Goal: Task Accomplishment & Management: Use online tool/utility

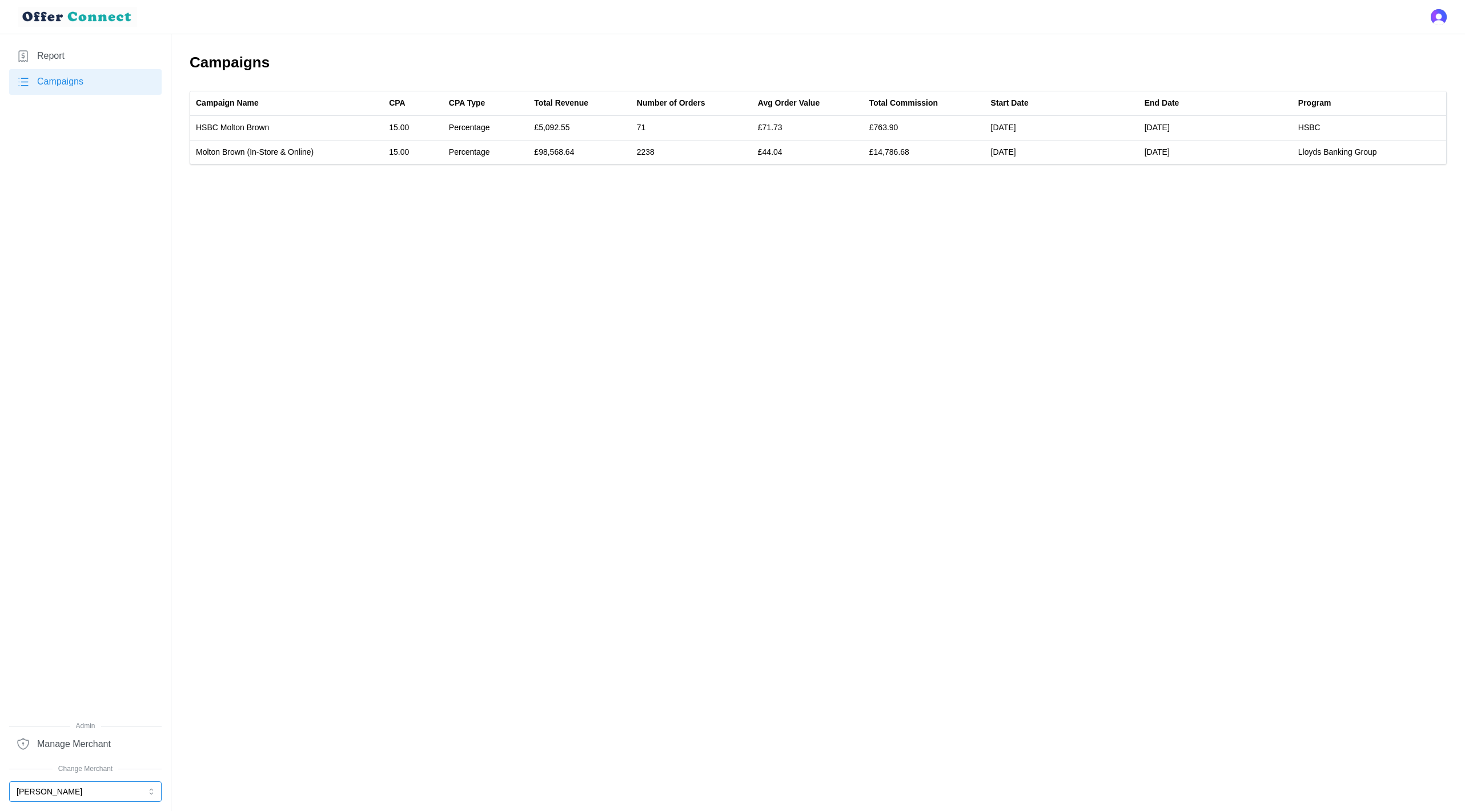
click at [78, 793] on button "[PERSON_NAME]" at bounding box center [85, 791] width 152 height 21
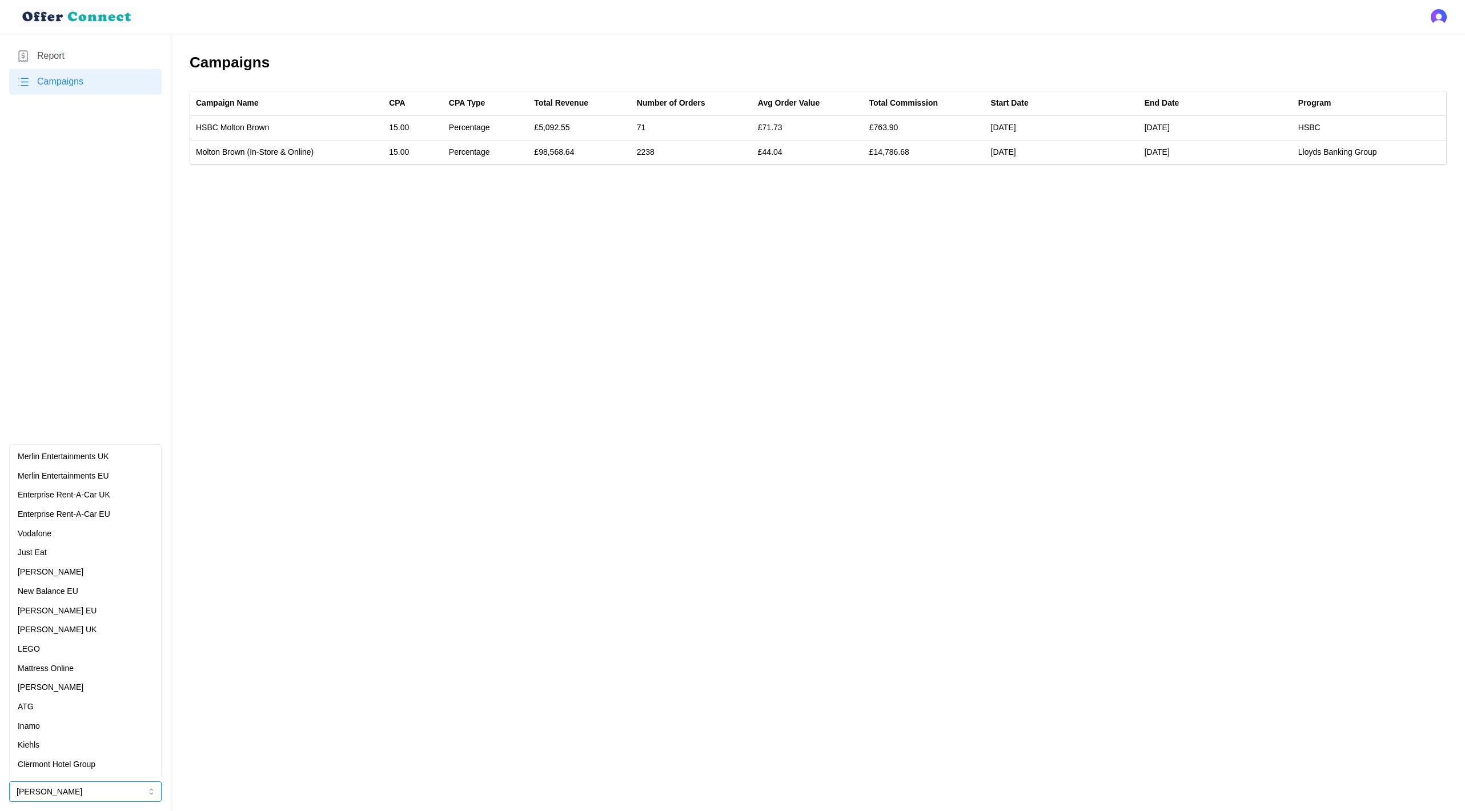
click at [107, 512] on p "Enterprise Rent-A-Car EU" at bounding box center [64, 514] width 93 height 13
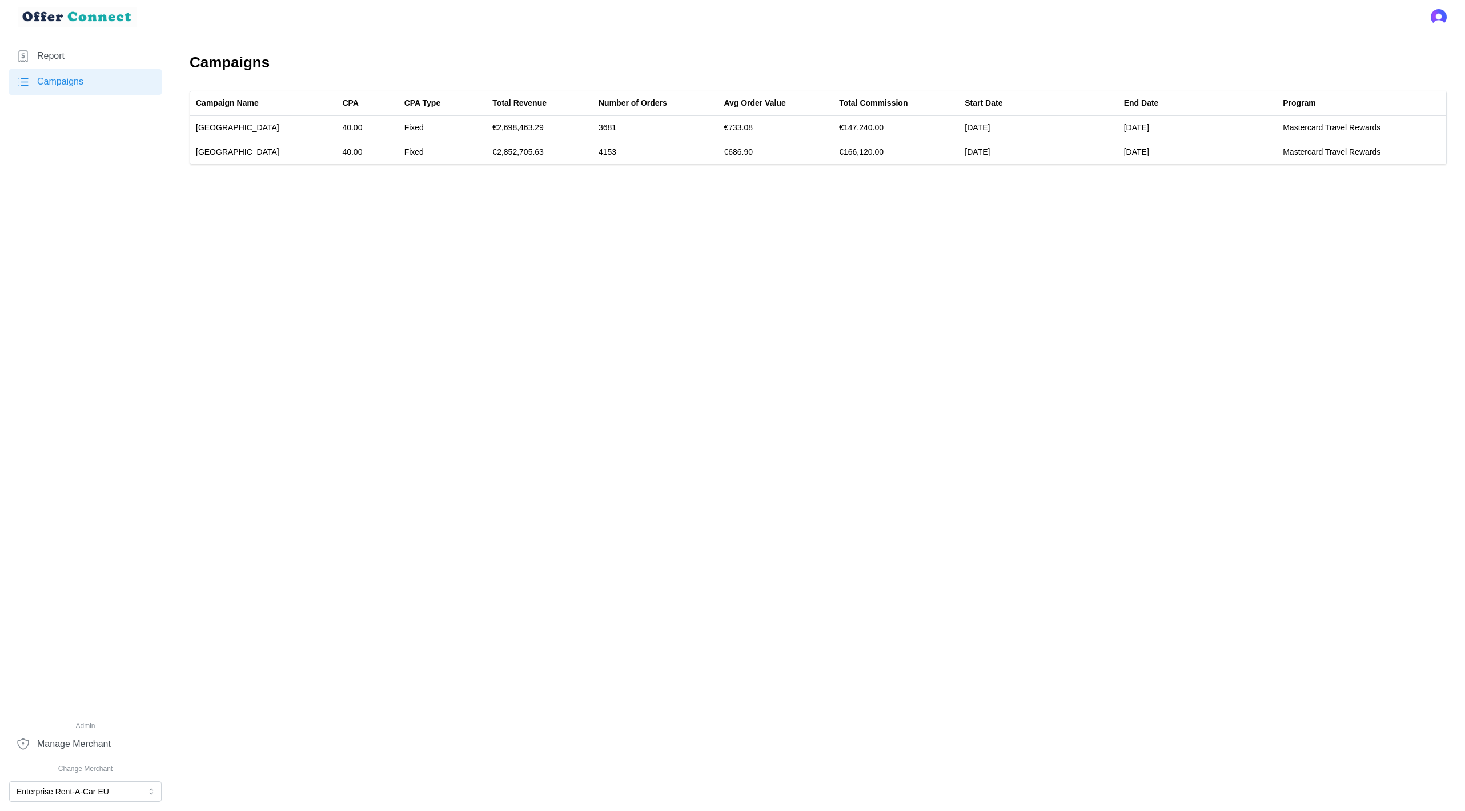
click at [70, 55] on link "Report" at bounding box center [85, 56] width 152 height 26
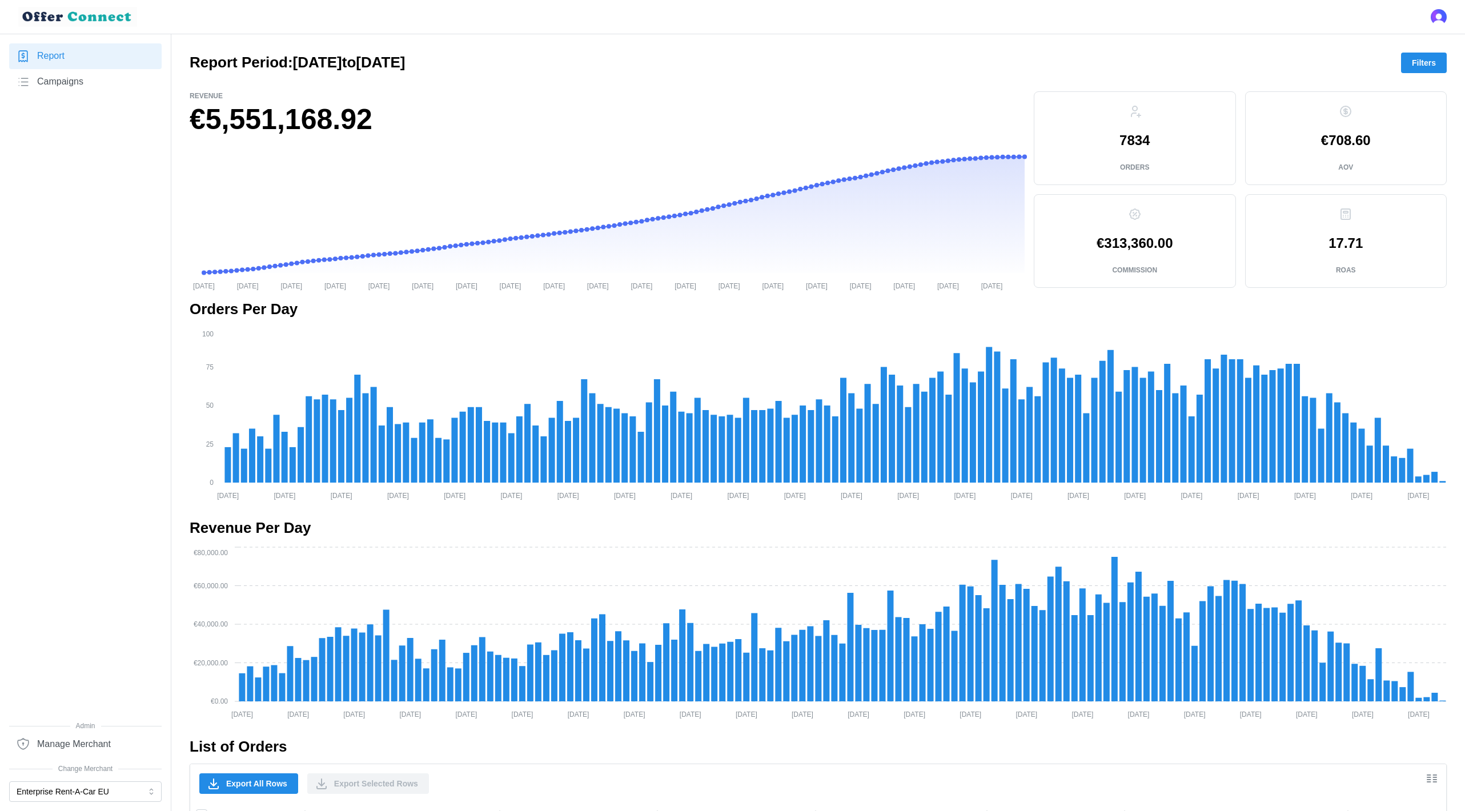
click at [1427, 65] on span "Filters" at bounding box center [1424, 62] width 24 height 19
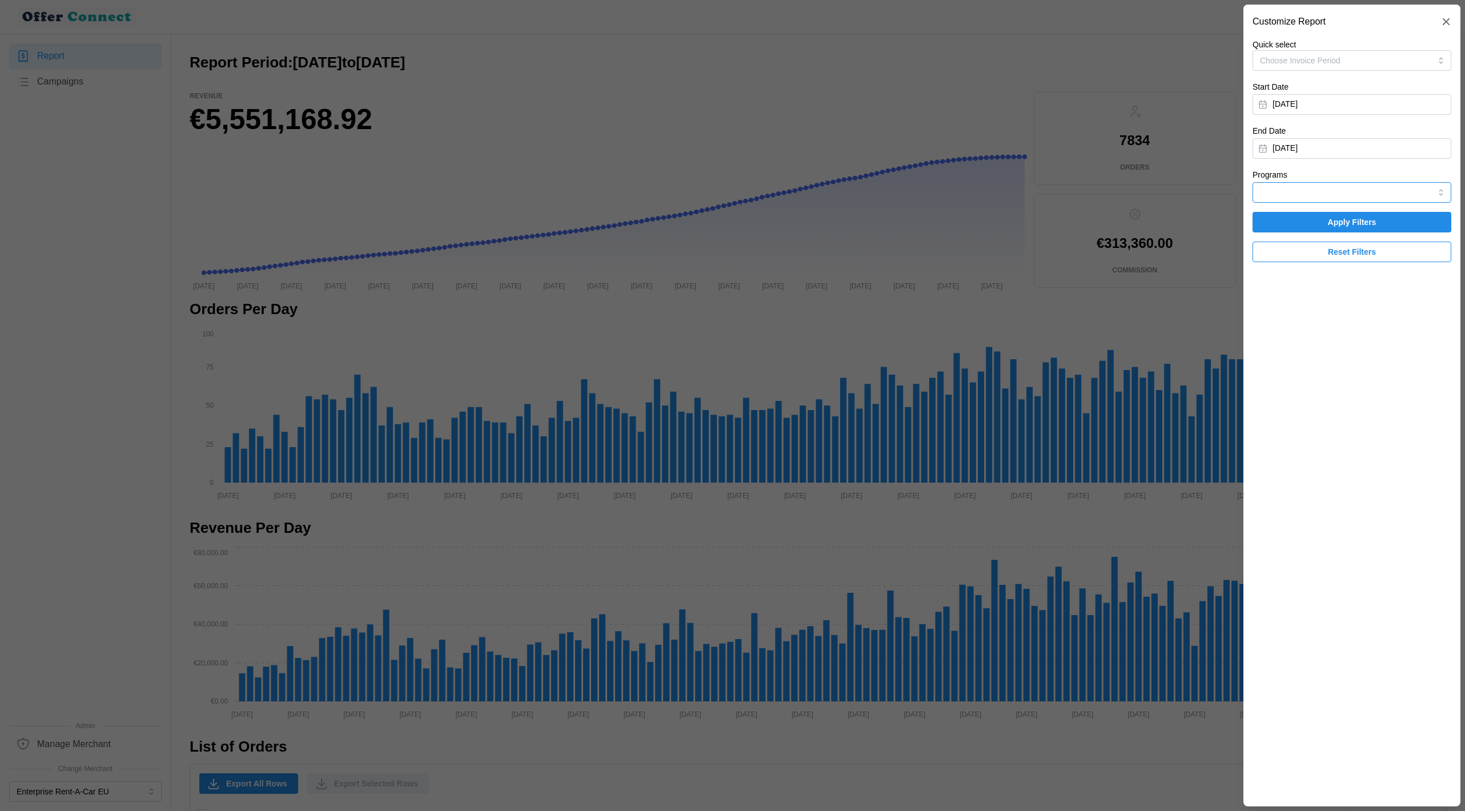
click at [1351, 191] on input "Programs" at bounding box center [1352, 192] width 199 height 21
click at [1342, 216] on span "Mastercard Travel Rewards" at bounding box center [1310, 220] width 98 height 13
type input "Mastercard Travel Rewards"
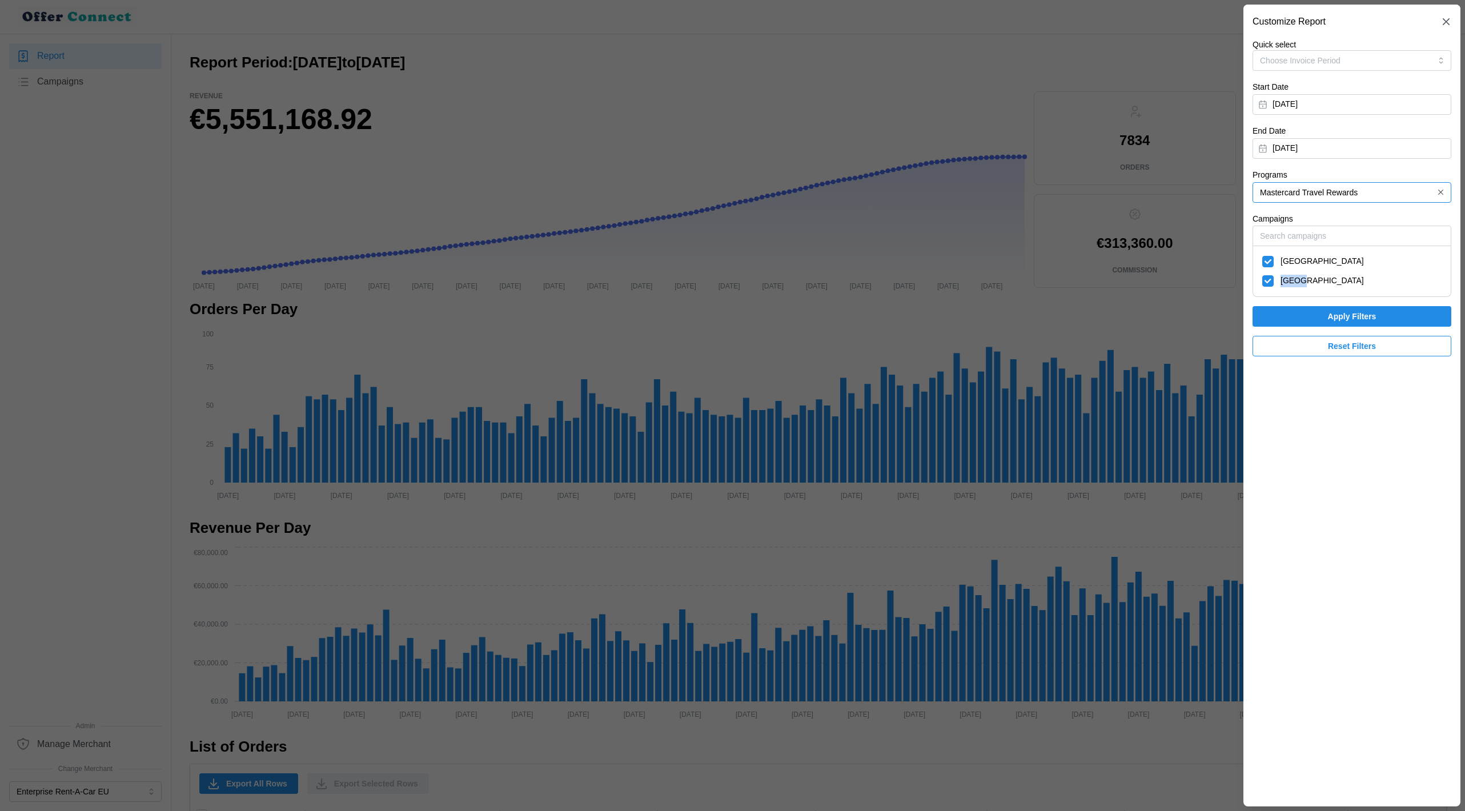
click at [1263, 283] on div "[GEOGRAPHIC_DATA]" at bounding box center [1351, 281] width 179 height 13
checkbox input "false"
click at [1292, 323] on span "Apply Filters" at bounding box center [1351, 316] width 177 height 19
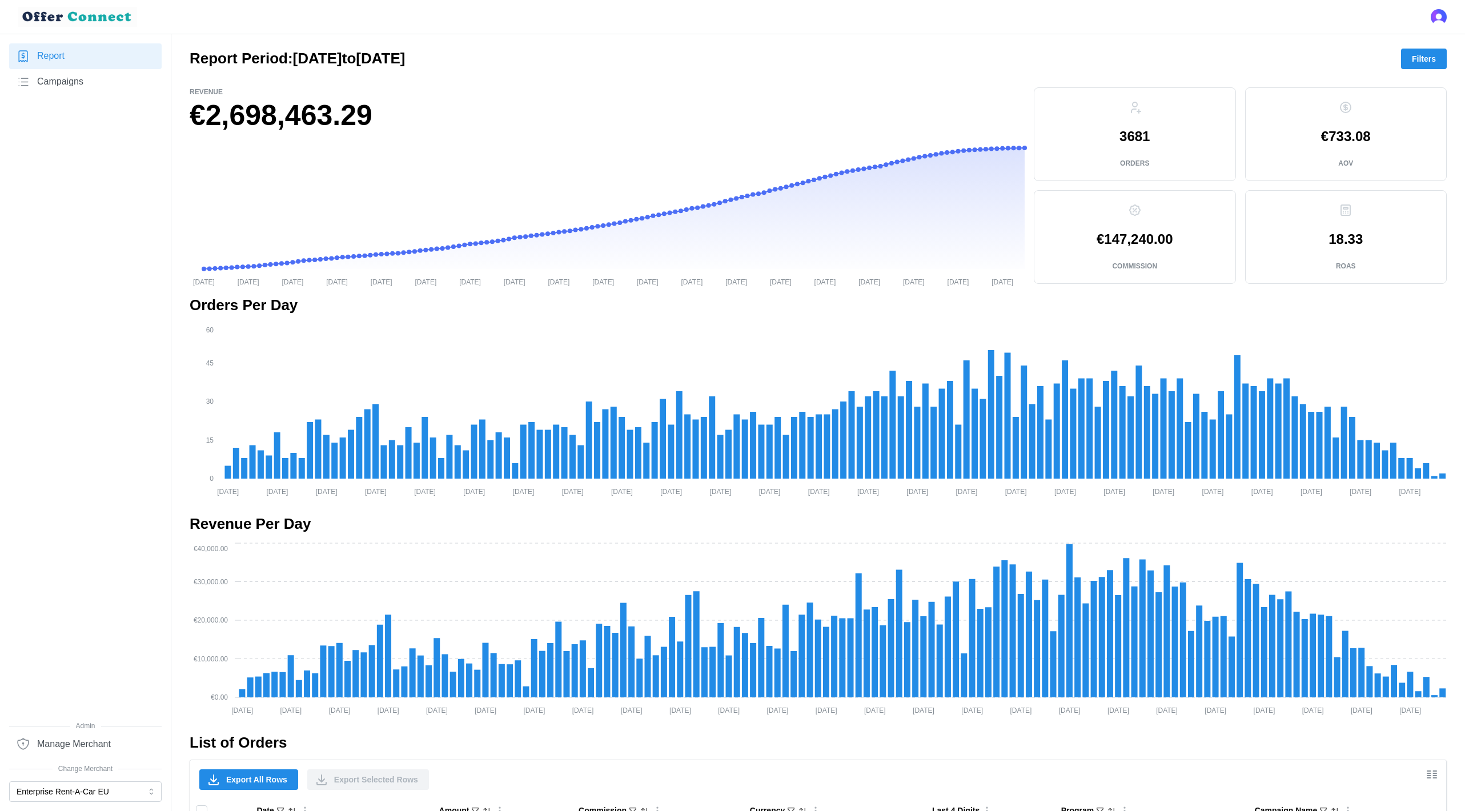
scroll to position [683, 0]
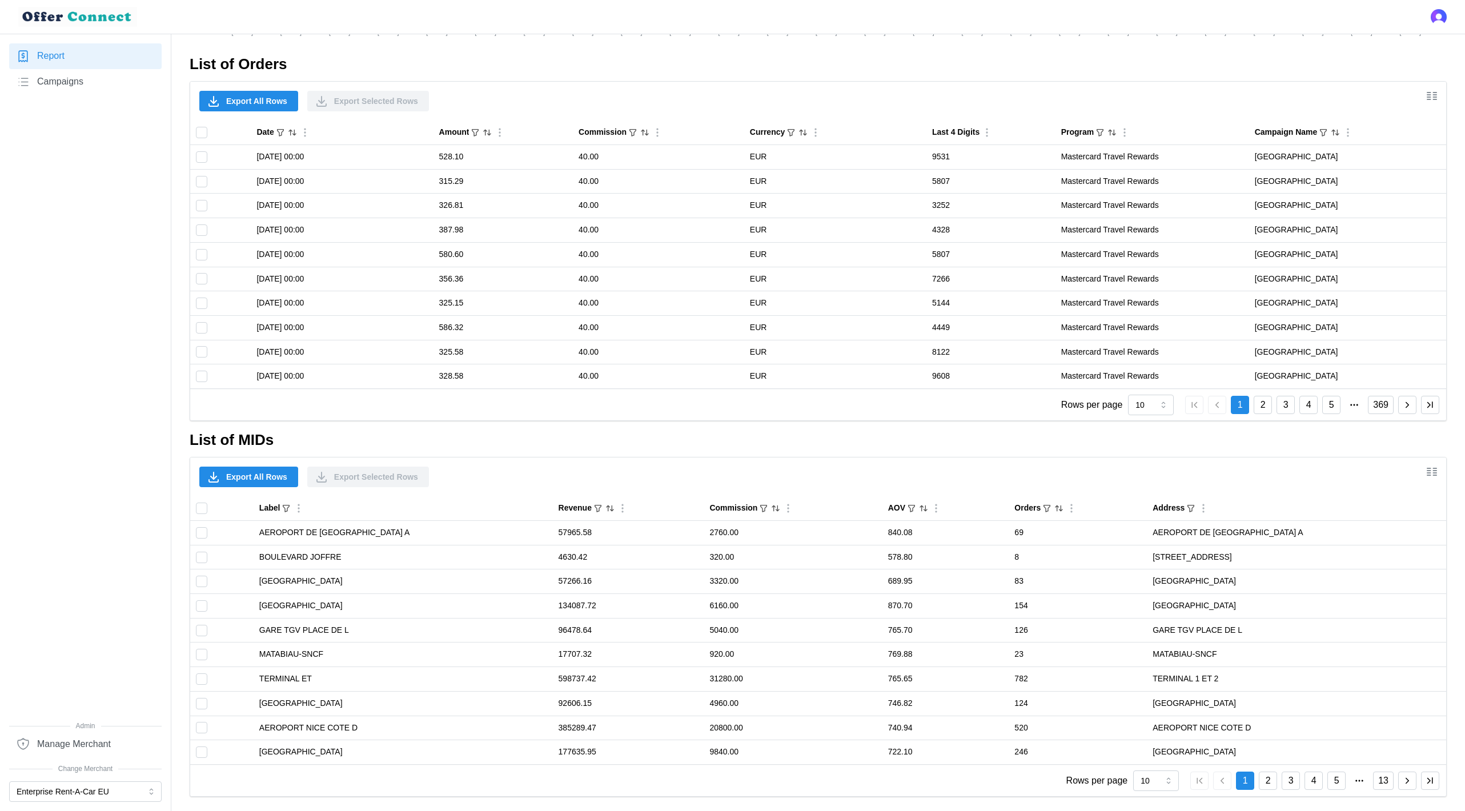
click at [264, 95] on span "Export All Rows" at bounding box center [256, 100] width 61 height 19
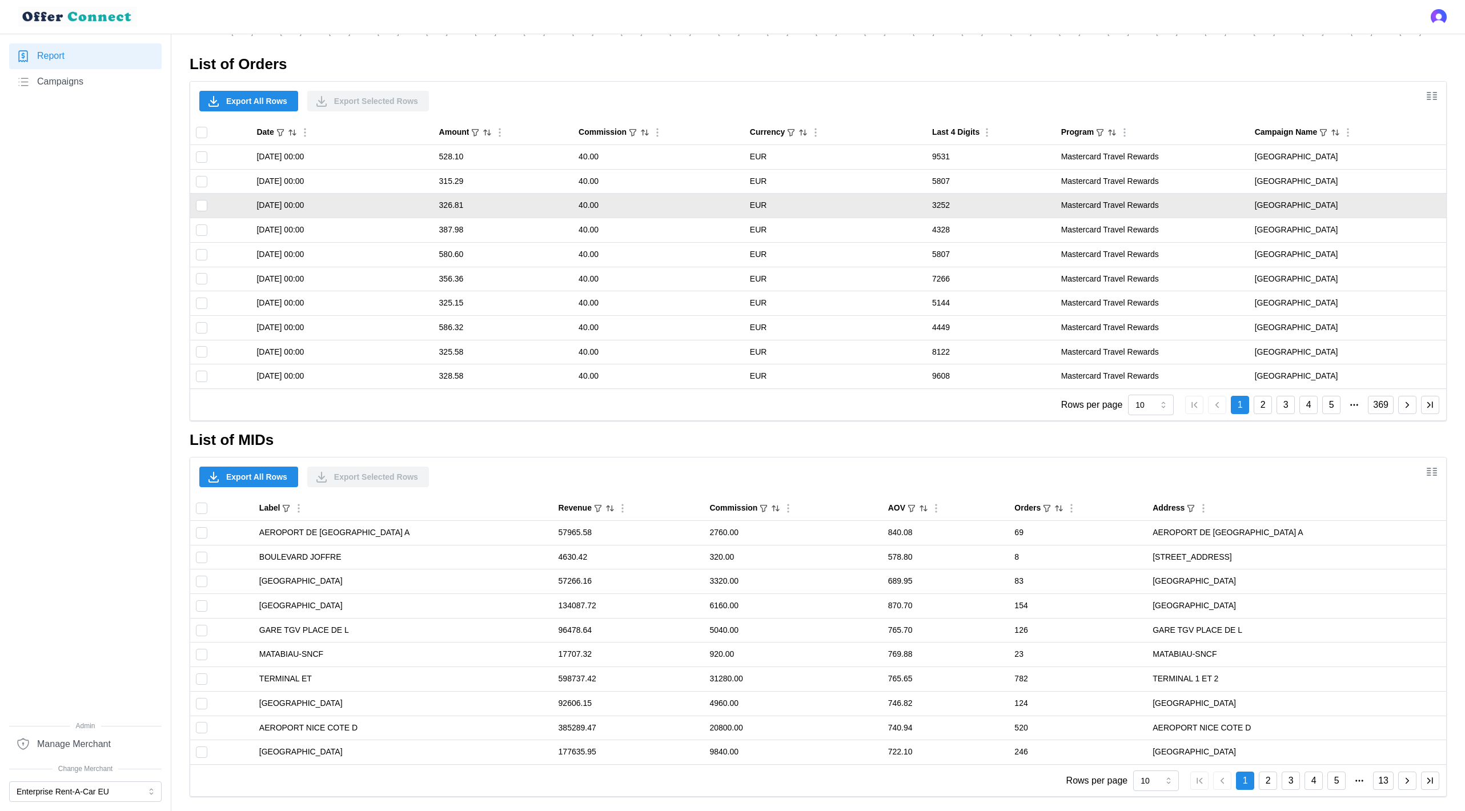
scroll to position [0, 0]
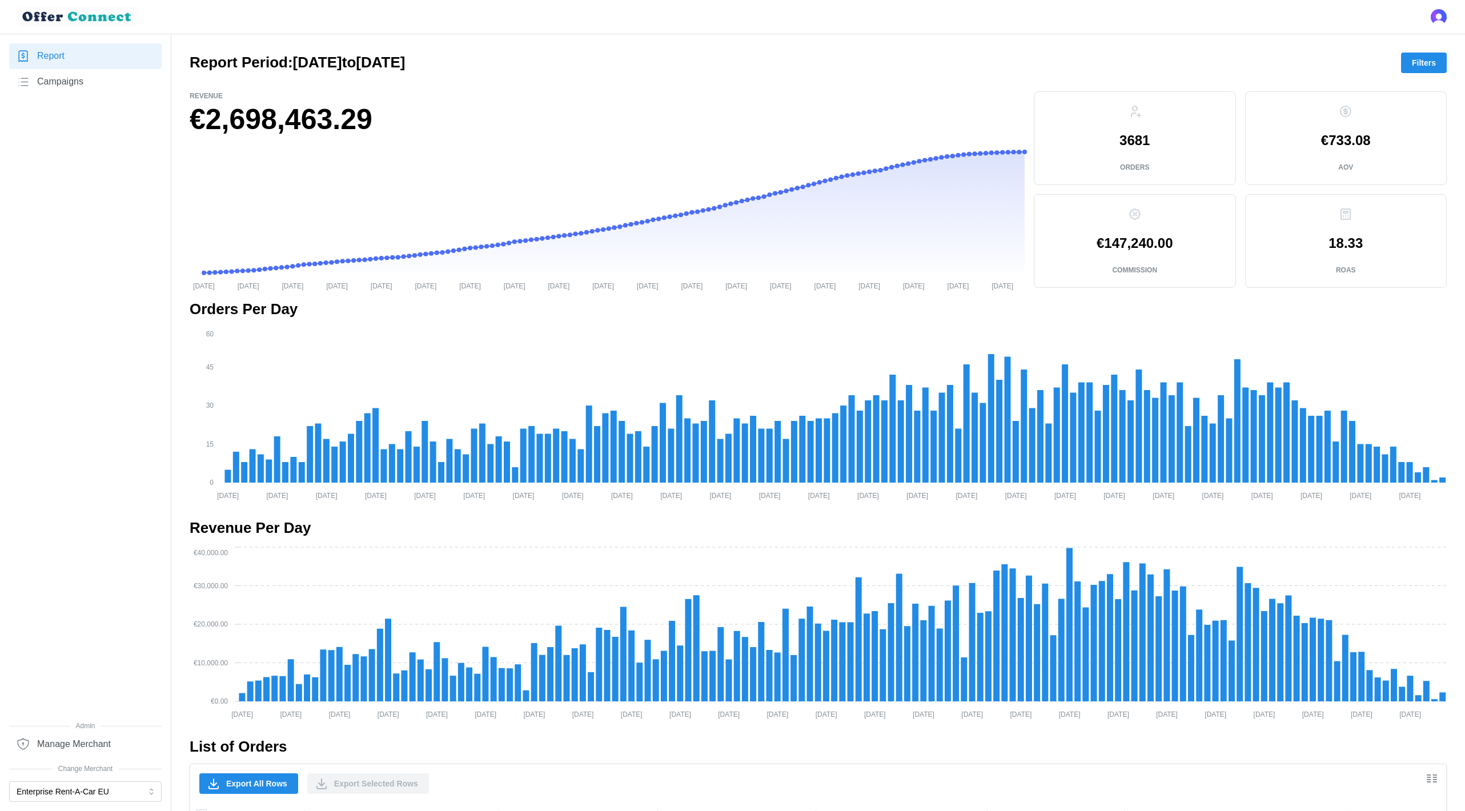
click at [1133, 240] on p "€147,240.00" at bounding box center [1135, 243] width 76 height 14
click at [235, 129] on h1 "€2,698,463.29" at bounding box center [607, 119] width 835 height 37
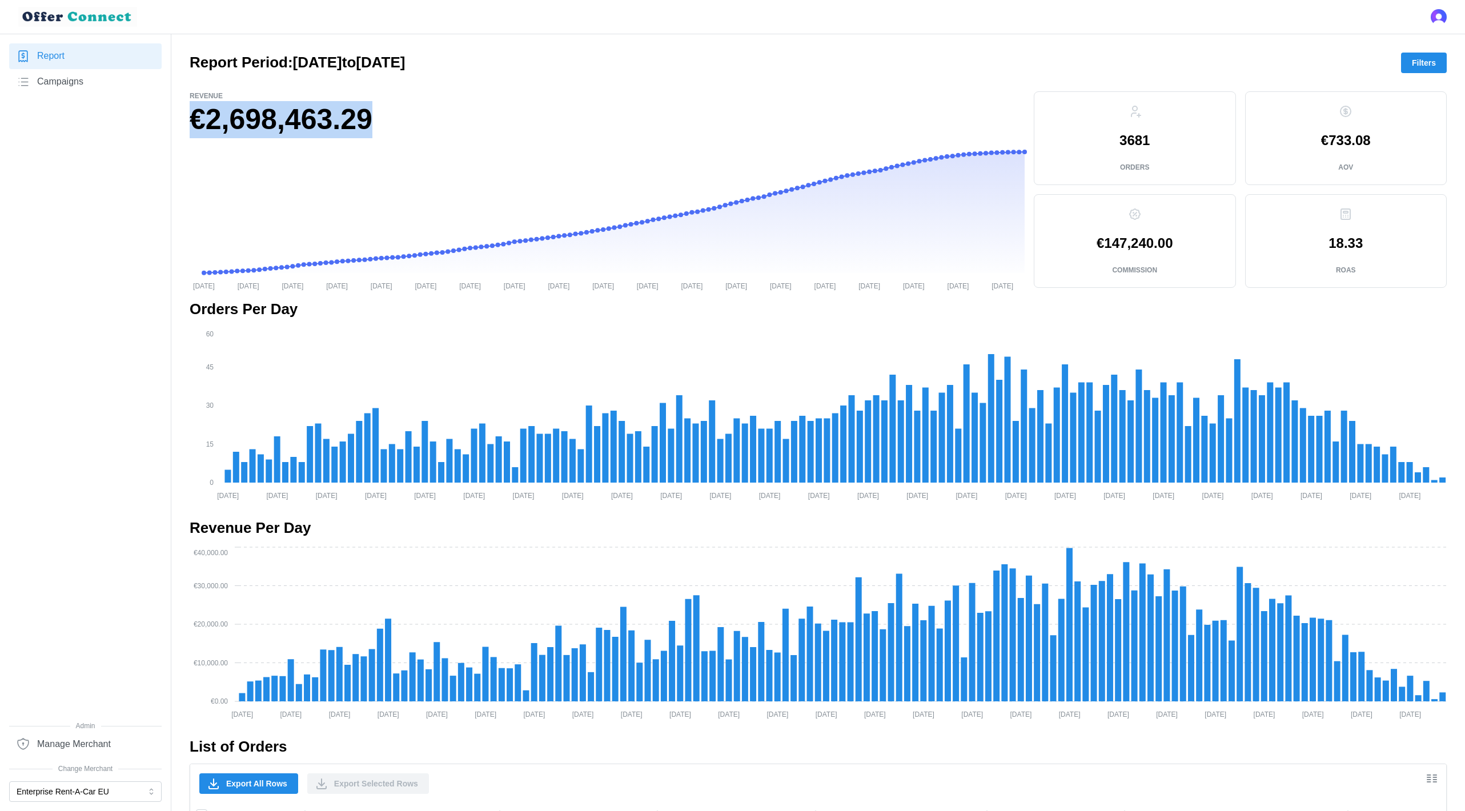
copy div "€2,698,463.29"
drag, startPoint x: 1155, startPoint y: 243, endPoint x: 1089, endPoint y: 243, distance: 65.7
click at [1089, 243] on div "€147,240.00 Commission" at bounding box center [1134, 241] width 183 height 74
copy p "€147,240"
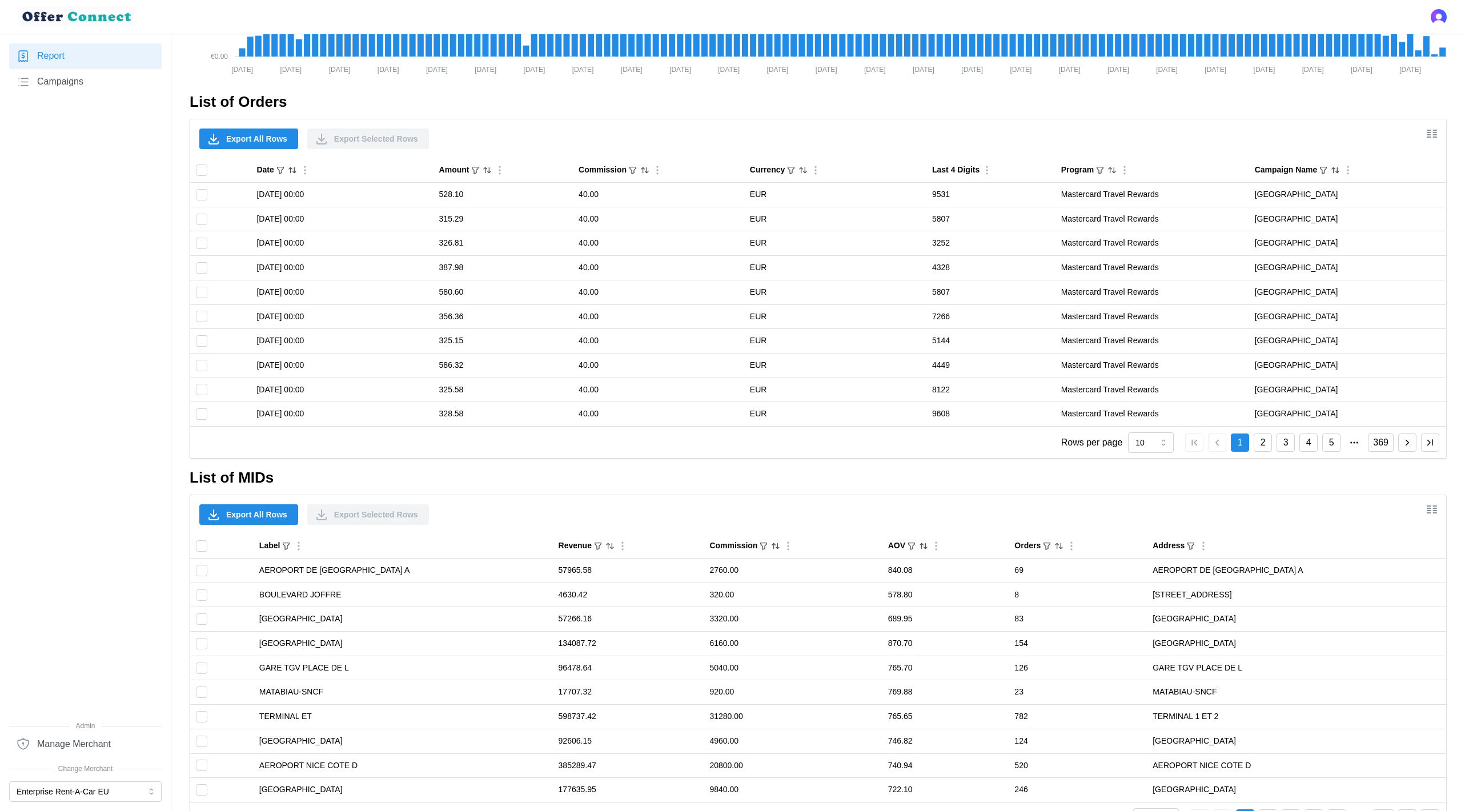
scroll to position [683, 0]
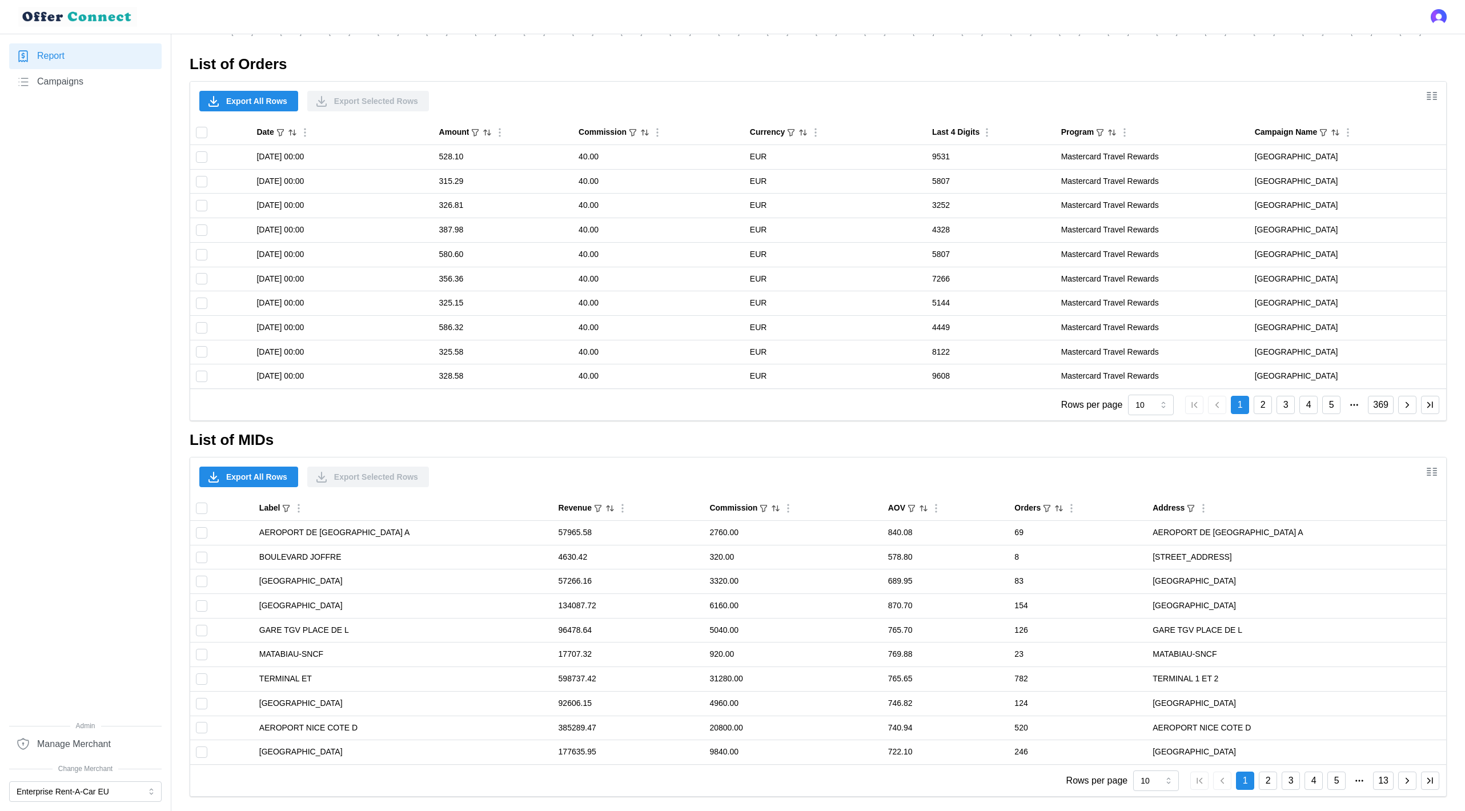
click at [248, 472] on span "Export All Rows" at bounding box center [256, 476] width 61 height 19
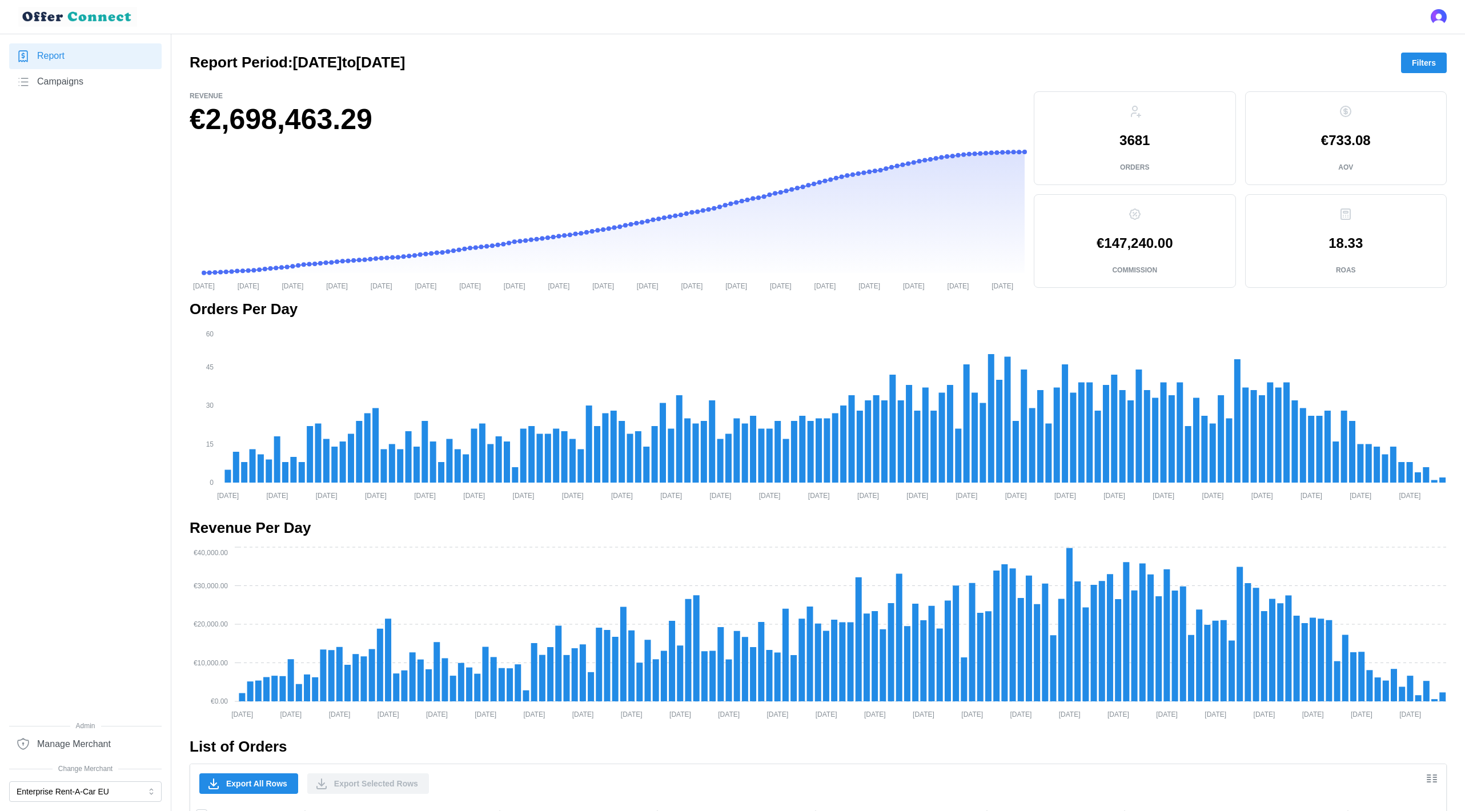
click at [1415, 76] on div at bounding box center [818, 82] width 1257 height 18
click at [1418, 59] on span "Filters" at bounding box center [1424, 62] width 24 height 19
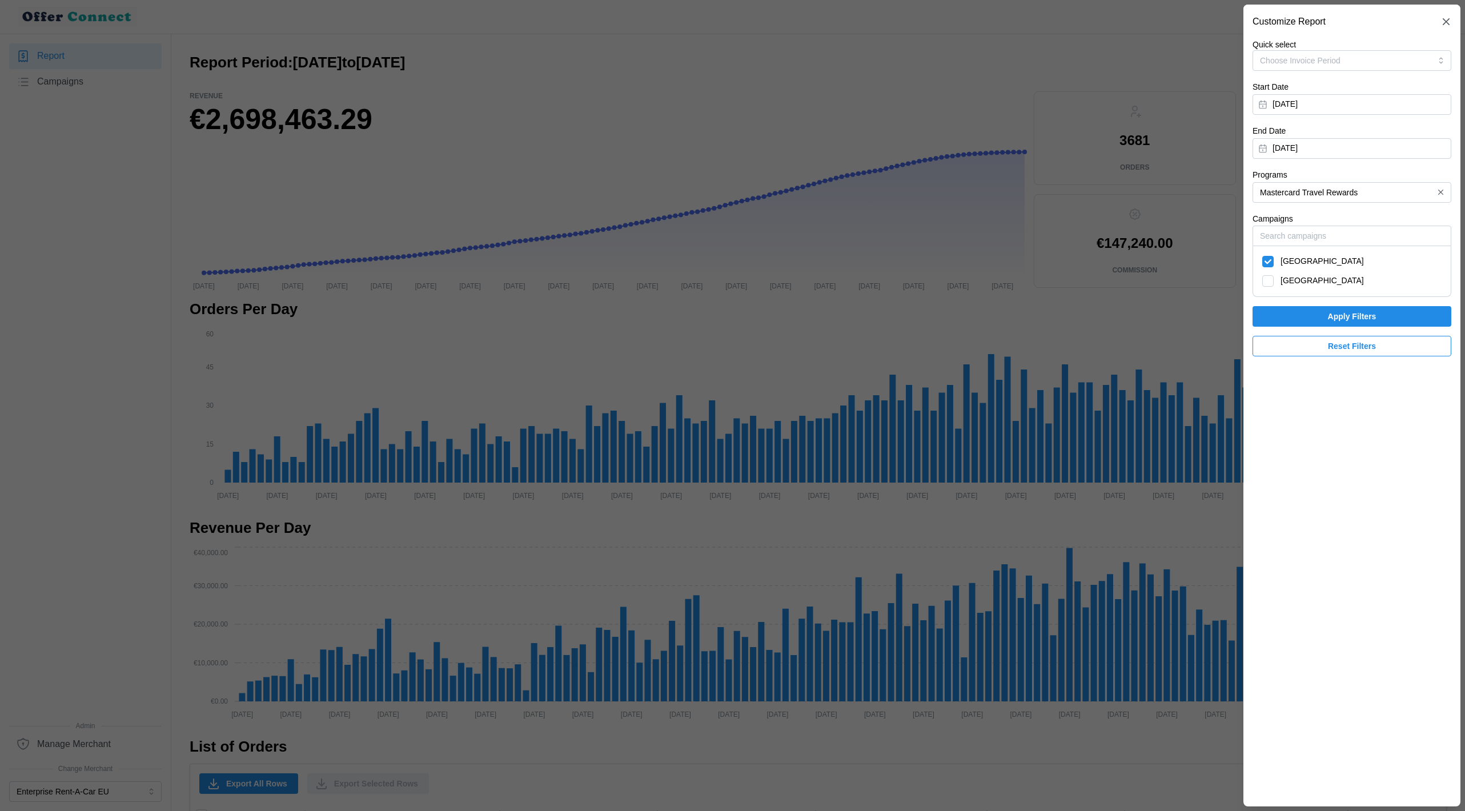
click at [1300, 256] on span "[GEOGRAPHIC_DATA]" at bounding box center [1321, 261] width 83 height 13
checkbox input "false"
click at [1289, 287] on div "[GEOGRAPHIC_DATA]" at bounding box center [1352, 280] width 191 height 19
checkbox input "true"
click at [1313, 313] on span "Apply Filters" at bounding box center [1351, 316] width 177 height 19
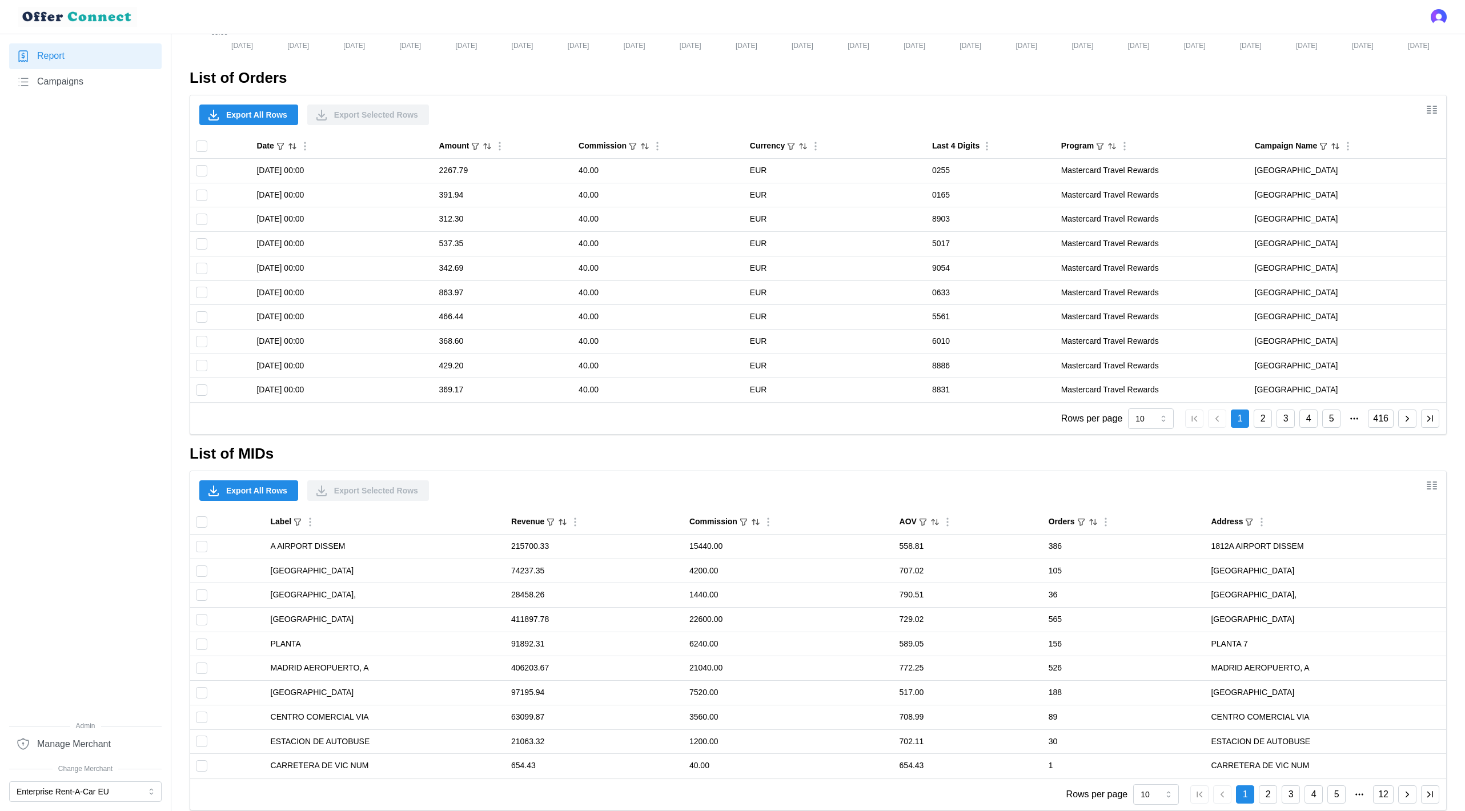
scroll to position [683, 0]
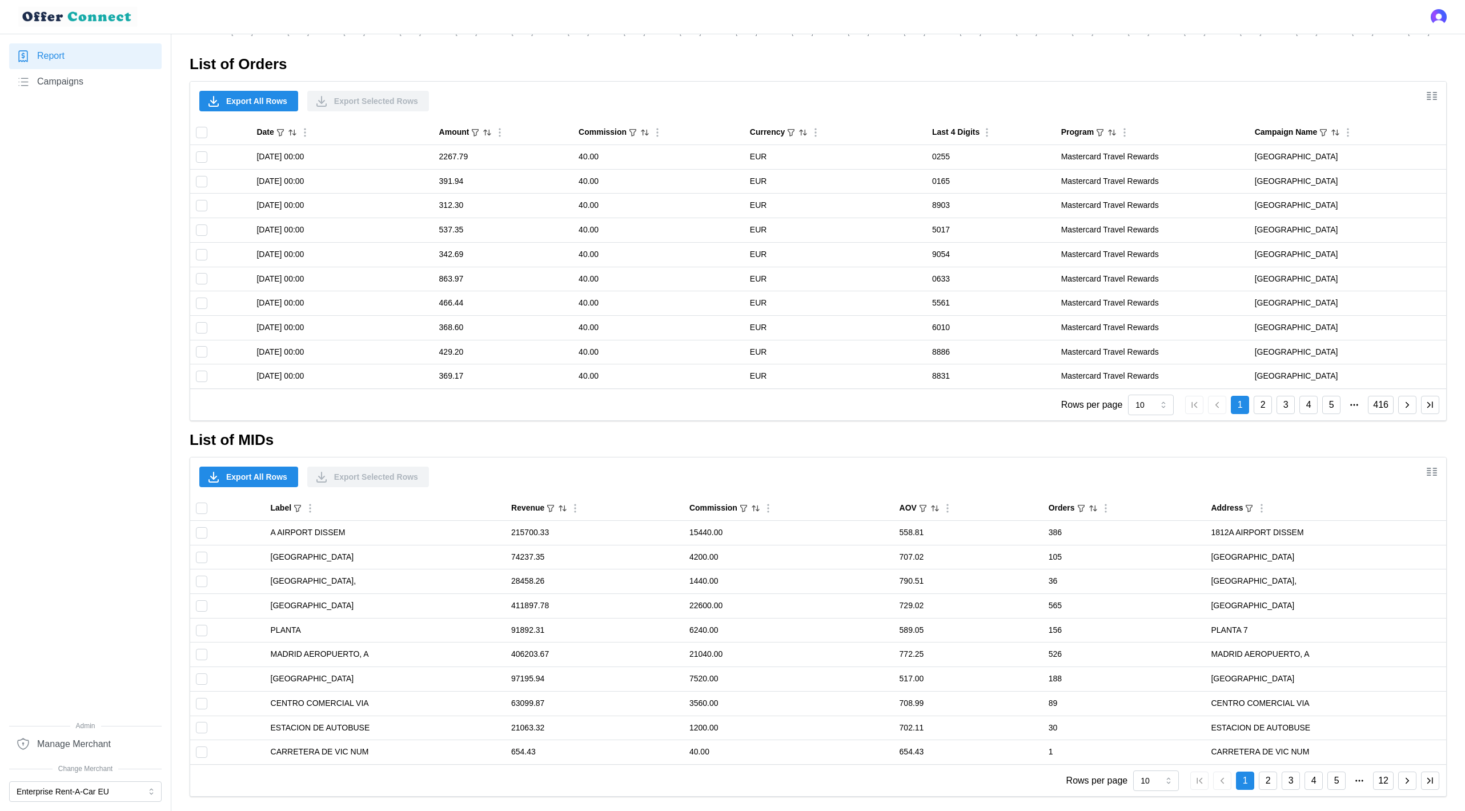
click at [252, 473] on span "Export All Rows" at bounding box center [256, 476] width 61 height 19
click at [249, 95] on span "Export All Rows" at bounding box center [256, 100] width 61 height 19
